Goal: Information Seeking & Learning: Learn about a topic

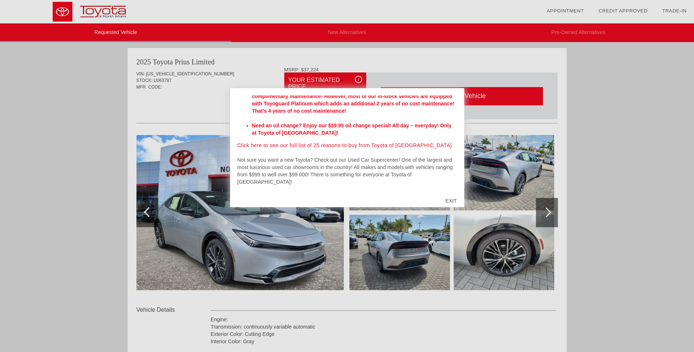
scroll to position [244, 0]
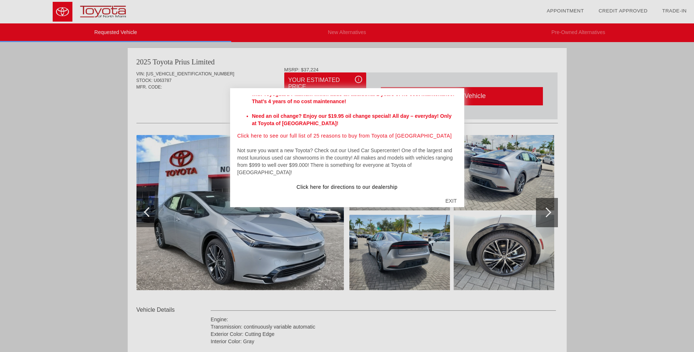
click at [450, 197] on div "EXIT" at bounding box center [451, 201] width 26 height 22
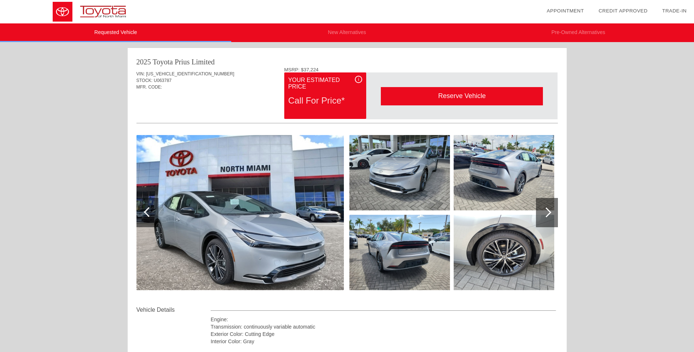
click at [545, 210] on div at bounding box center [546, 212] width 10 height 10
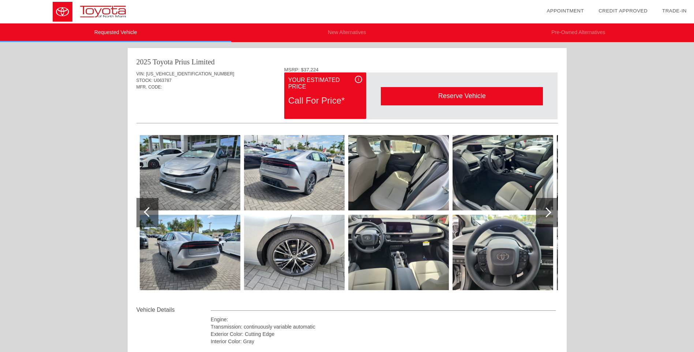
click at [545, 210] on div at bounding box center [546, 212] width 10 height 10
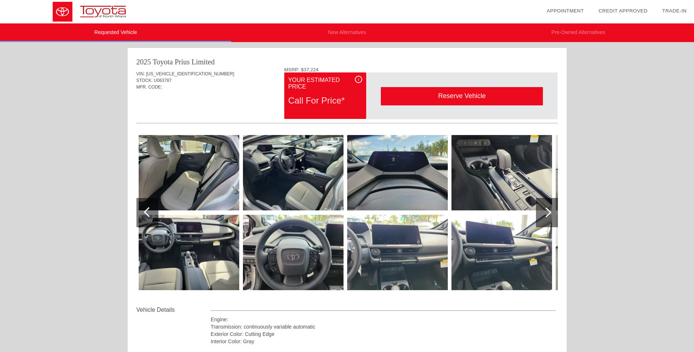
click at [545, 210] on div at bounding box center [546, 212] width 10 height 10
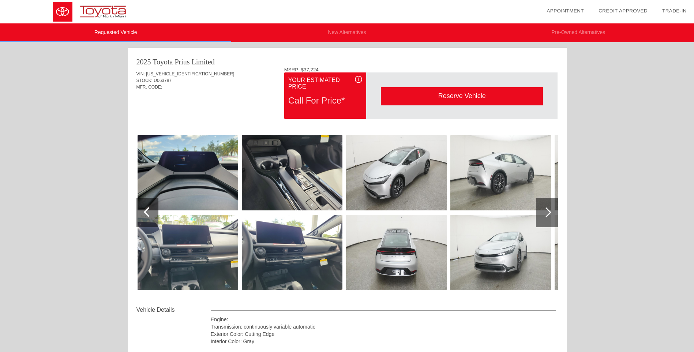
click at [545, 210] on div at bounding box center [546, 212] width 10 height 10
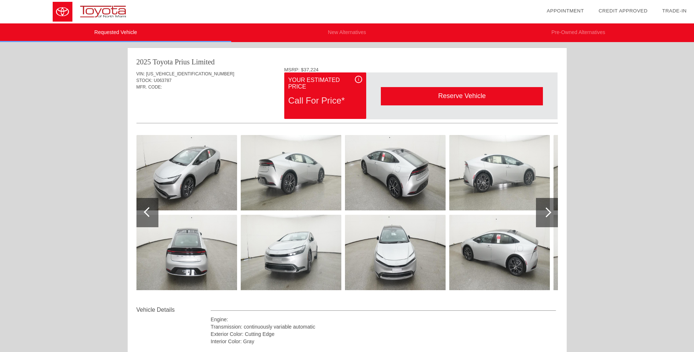
click at [545, 210] on div at bounding box center [546, 212] width 10 height 10
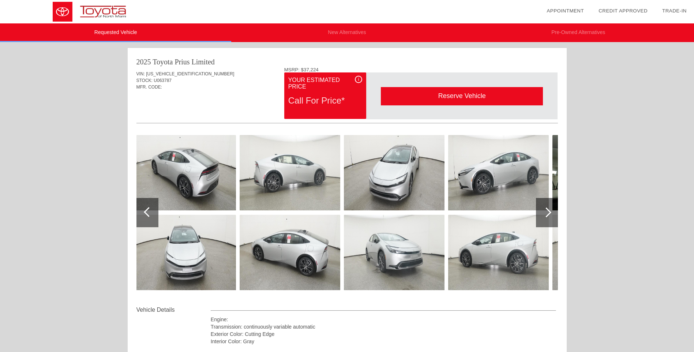
click at [545, 210] on div at bounding box center [546, 212] width 10 height 10
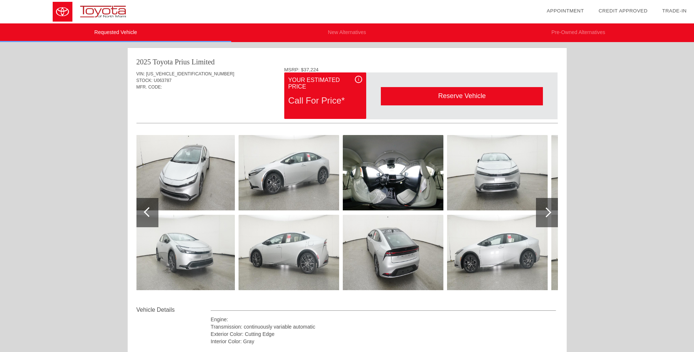
click at [545, 210] on div at bounding box center [546, 212] width 10 height 10
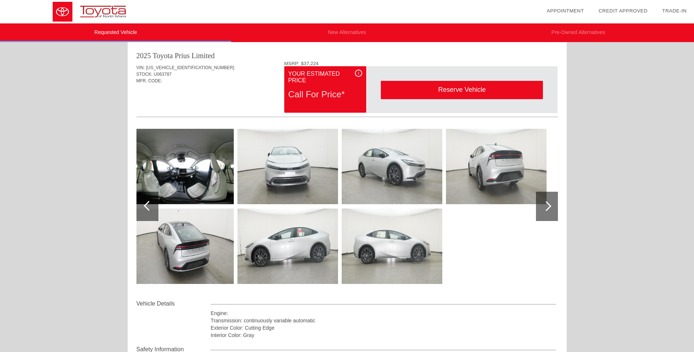
scroll to position [0, 0]
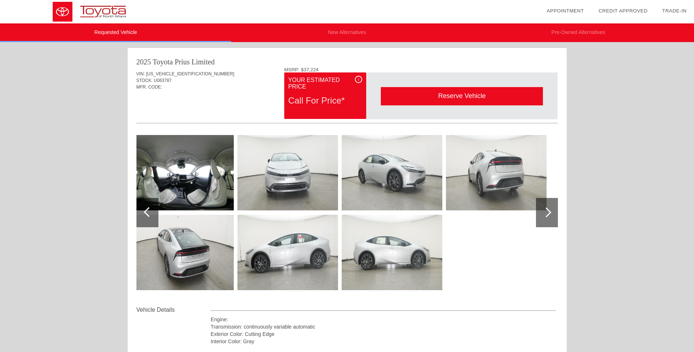
click at [342, 33] on li "New Alternatives" at bounding box center [346, 32] width 231 height 19
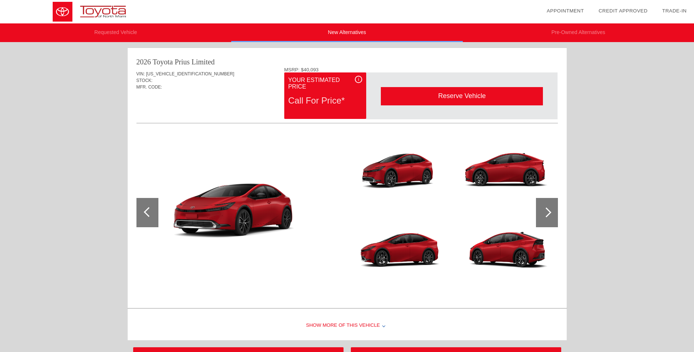
click at [113, 32] on li "Requested Vehicle" at bounding box center [115, 32] width 231 height 19
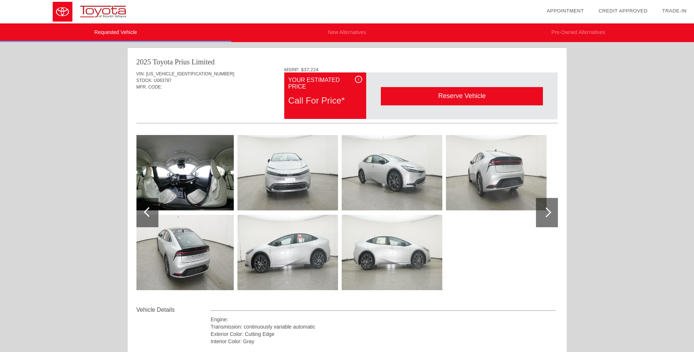
click at [151, 215] on div at bounding box center [149, 212] width 10 height 10
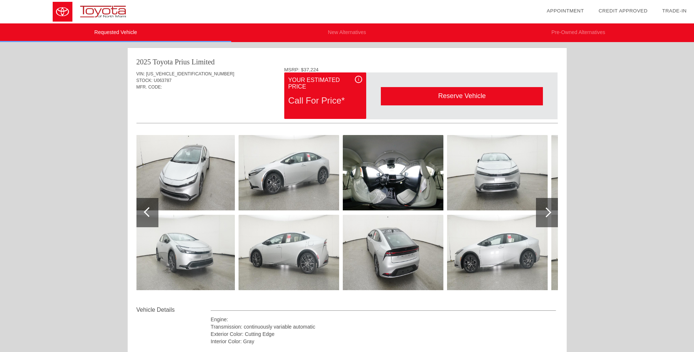
click at [151, 215] on div at bounding box center [149, 212] width 10 height 10
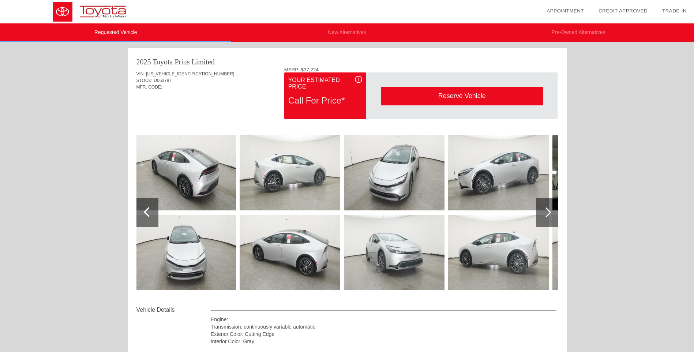
click at [151, 215] on div at bounding box center [149, 212] width 10 height 10
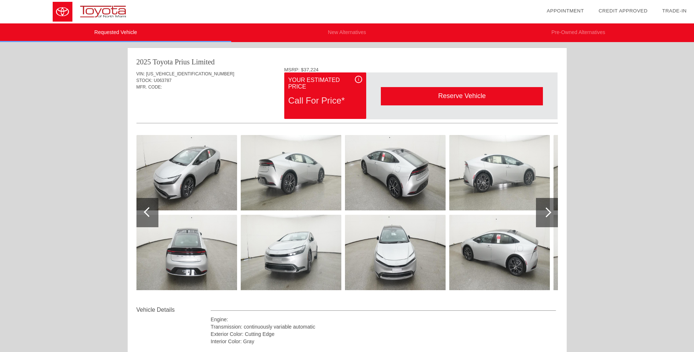
click at [151, 215] on div at bounding box center [149, 212] width 10 height 10
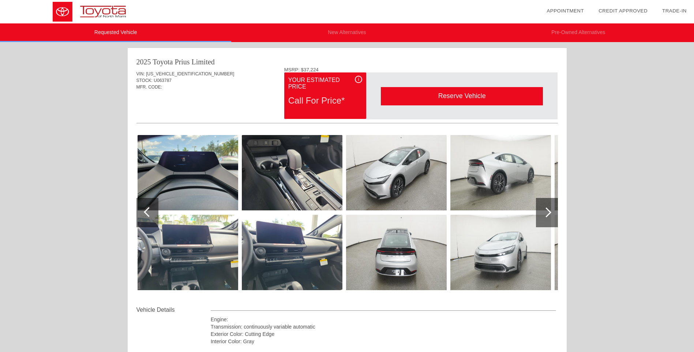
click at [151, 215] on div at bounding box center [149, 212] width 10 height 10
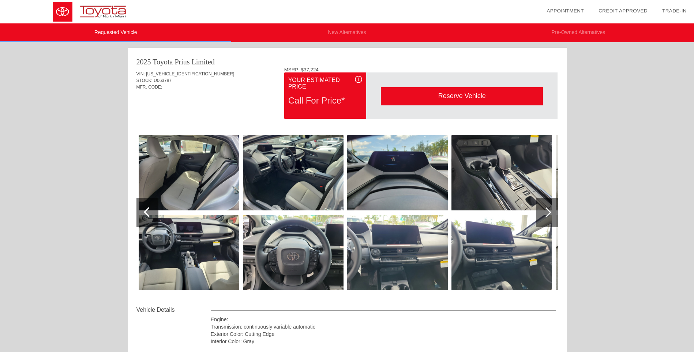
click at [151, 215] on div at bounding box center [149, 212] width 10 height 10
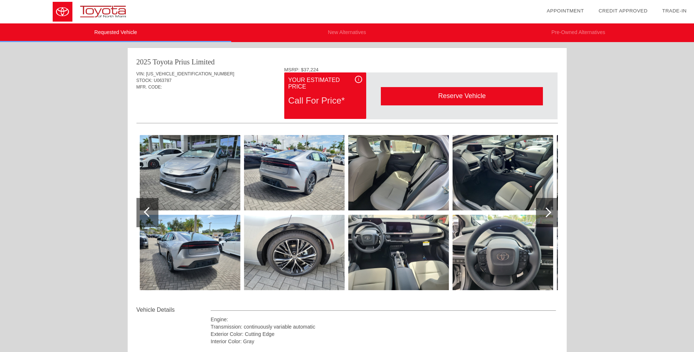
click at [151, 215] on div at bounding box center [149, 212] width 10 height 10
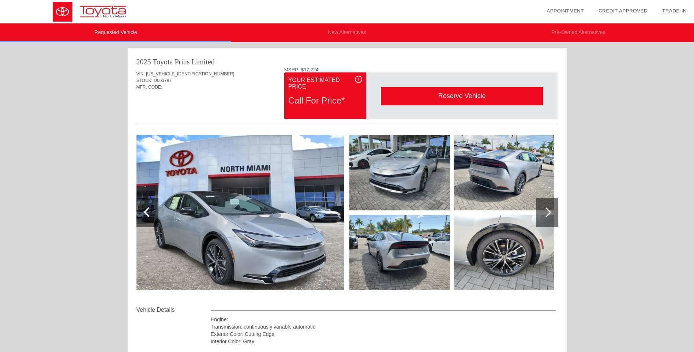
click at [354, 34] on li "New Alternatives" at bounding box center [346, 32] width 231 height 19
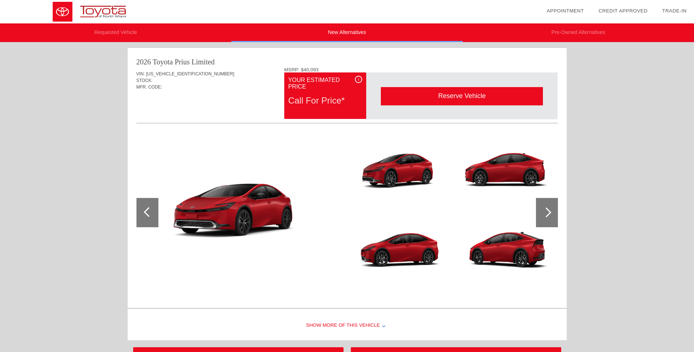
click at [327, 93] on div "Call For Price*" at bounding box center [325, 100] width 74 height 19
click at [361, 80] on div "i" at bounding box center [358, 79] width 7 height 7
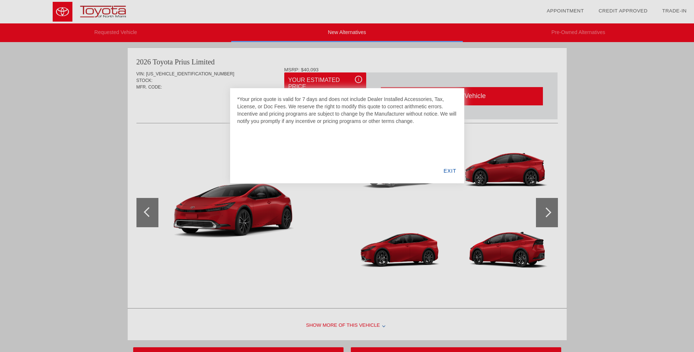
click at [451, 169] on div "EXIT" at bounding box center [449, 170] width 28 height 25
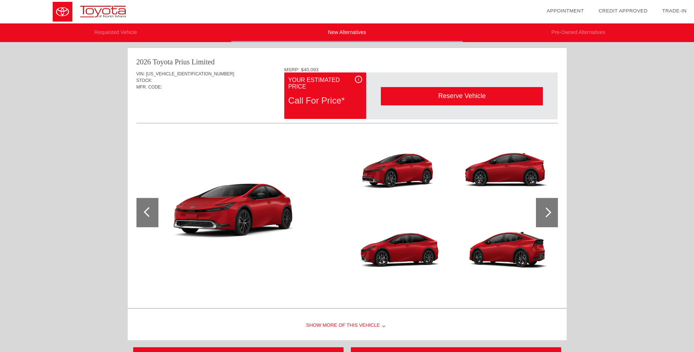
click at [122, 29] on li "Requested Vehicle" at bounding box center [115, 32] width 231 height 19
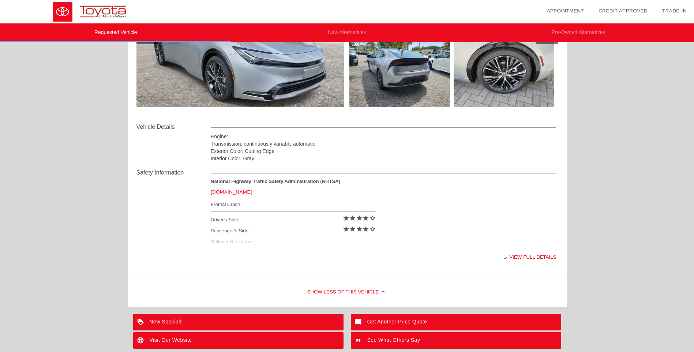
scroll to position [261, 0]
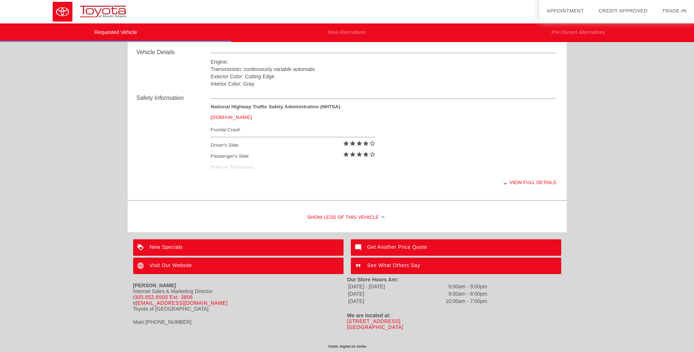
click at [156, 245] on div "New Specials" at bounding box center [238, 247] width 210 height 16
click at [378, 214] on div "Show Less of this Vehicle" at bounding box center [347, 217] width 439 height 29
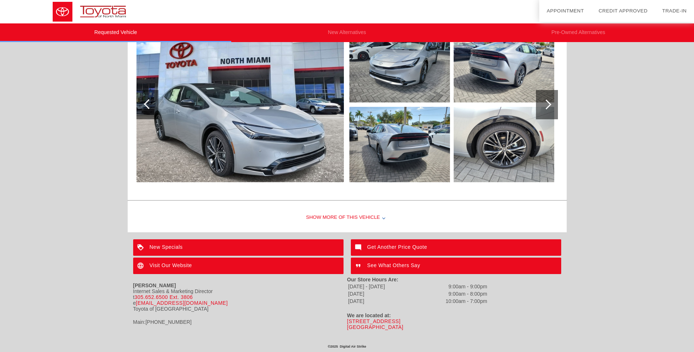
click at [378, 214] on div "Show More of this Vehicle" at bounding box center [347, 217] width 439 height 29
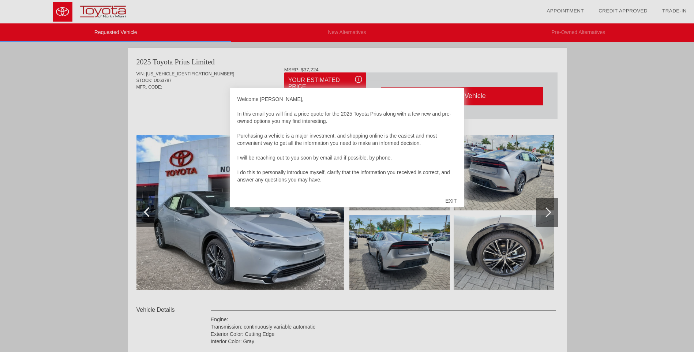
click at [454, 200] on div "EXIT" at bounding box center [451, 201] width 26 height 22
